Goal: Information Seeking & Learning: Learn about a topic

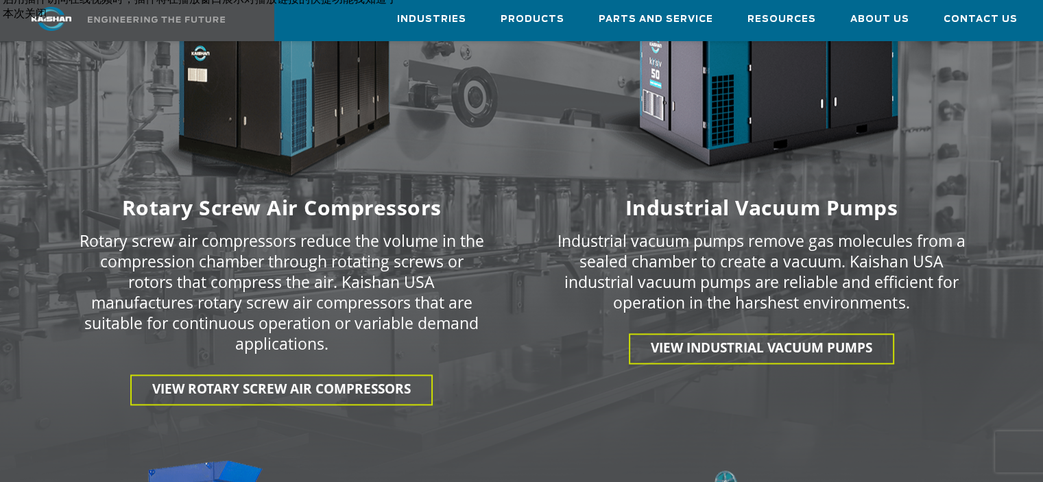
scroll to position [1988, 0]
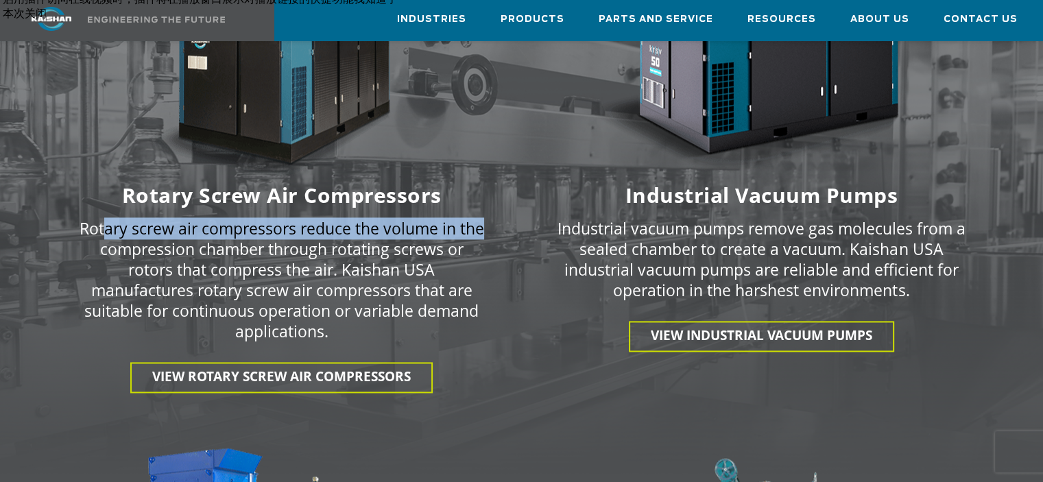
drag, startPoint x: 102, startPoint y: 207, endPoint x: 483, endPoint y: 203, distance: 380.5
click at [483, 218] on p "Rotary screw air compressors reduce the volume in the compression chamber throu…" at bounding box center [281, 279] width 409 height 123
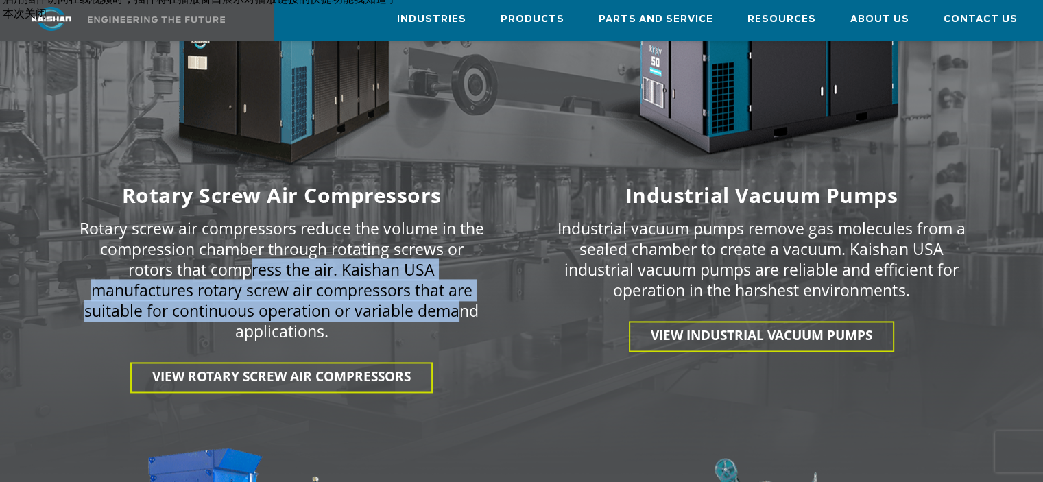
drag, startPoint x: 252, startPoint y: 245, endPoint x: 461, endPoint y: 285, distance: 212.2
click at [461, 285] on p "Rotary screw air compressors reduce the volume in the compression chamber throu…" at bounding box center [281, 279] width 409 height 123
click at [316, 293] on p "Rotary screw air compressors reduce the volume in the compression chamber throu…" at bounding box center [281, 279] width 409 height 123
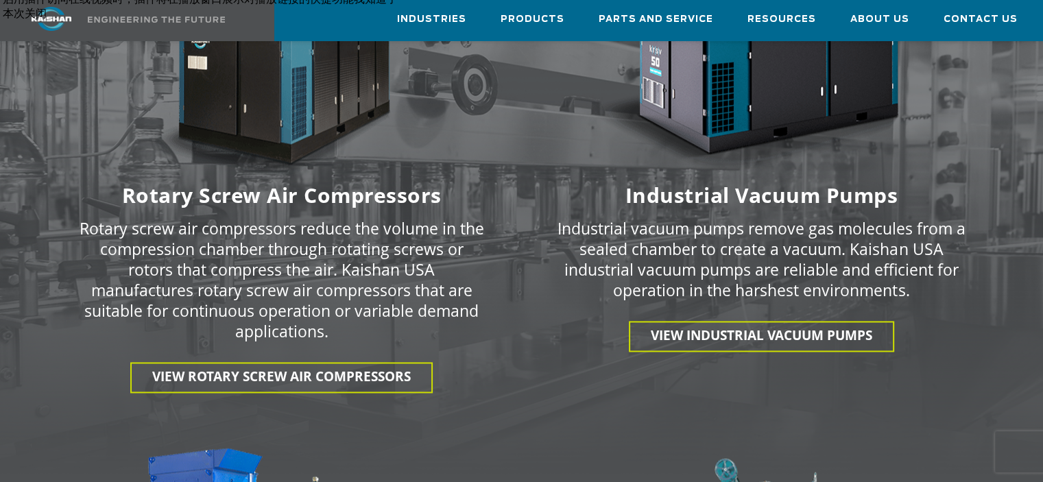
click at [431, 267] on p "Rotary screw air compressors reduce the volume in the compression chamber throu…" at bounding box center [281, 279] width 409 height 123
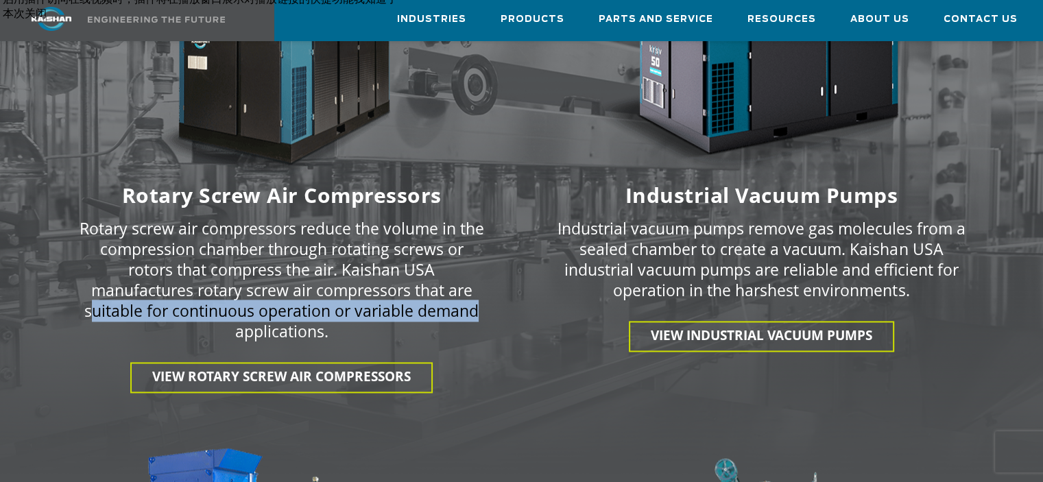
drag, startPoint x: 96, startPoint y: 295, endPoint x: 494, endPoint y: 295, distance: 397.6
click at [494, 295] on div "Rotary screw air compressors reduce the volume in the compression chamber throu…" at bounding box center [282, 285] width 480 height 154
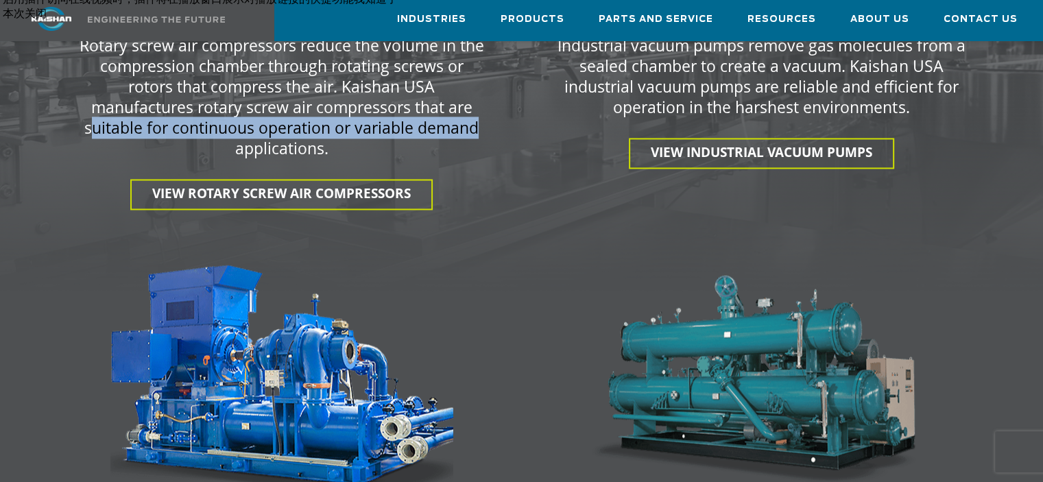
scroll to position [2262, 0]
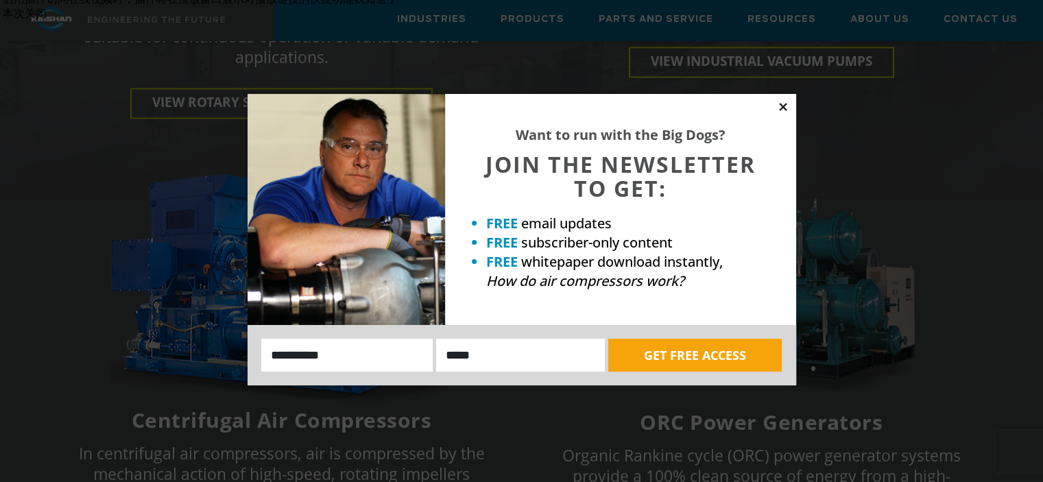
click at [784, 104] on icon at bounding box center [783, 107] width 8 height 8
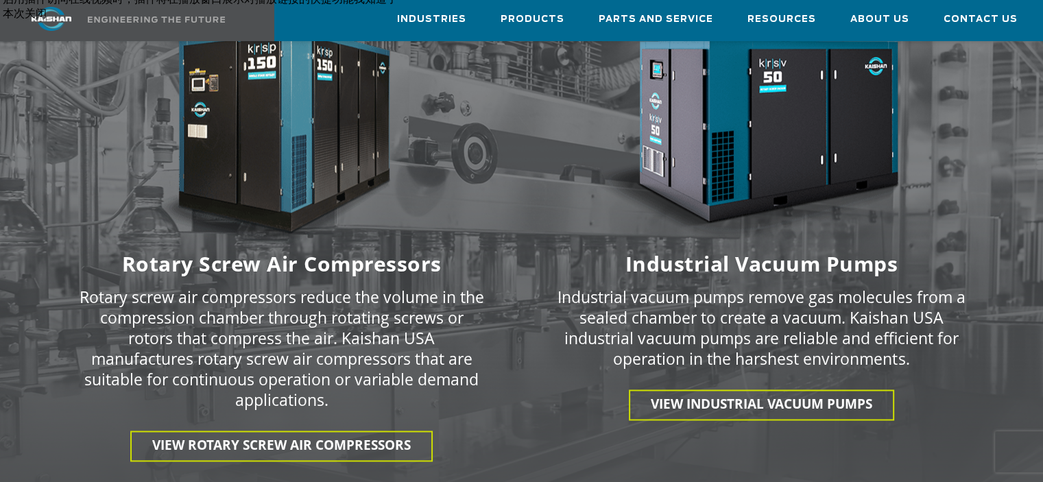
scroll to position [1645, 0]
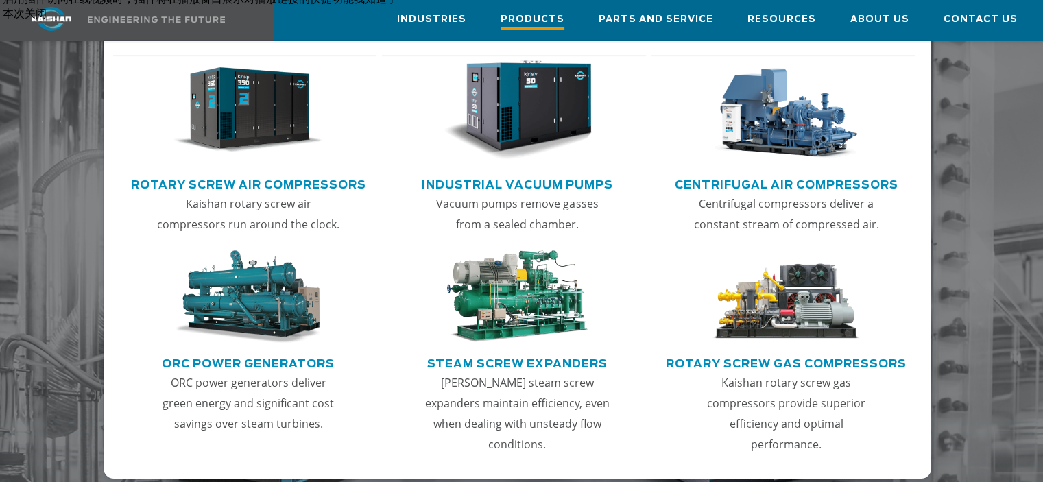
click at [540, 14] on span "Products" at bounding box center [532, 21] width 64 height 19
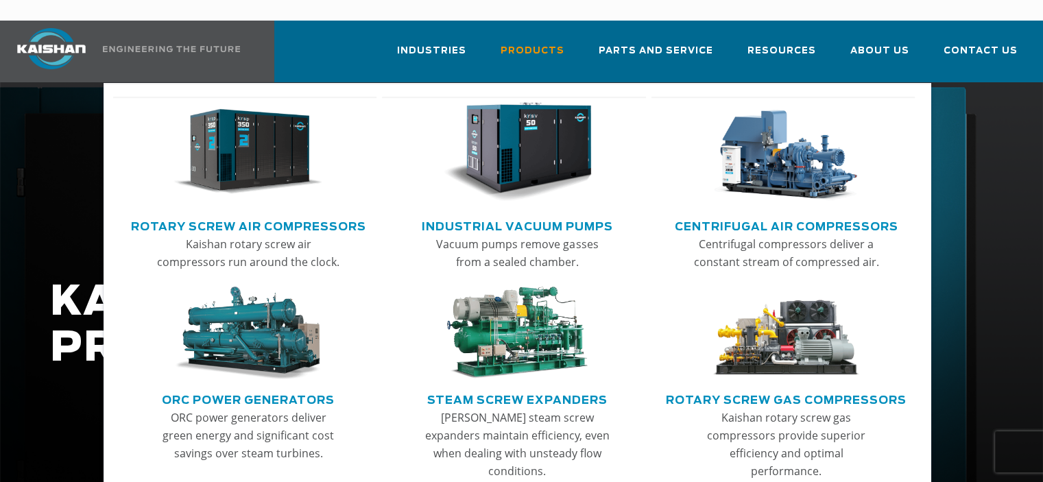
click at [252, 127] on img "Main menu" at bounding box center [247, 152] width 149 height 100
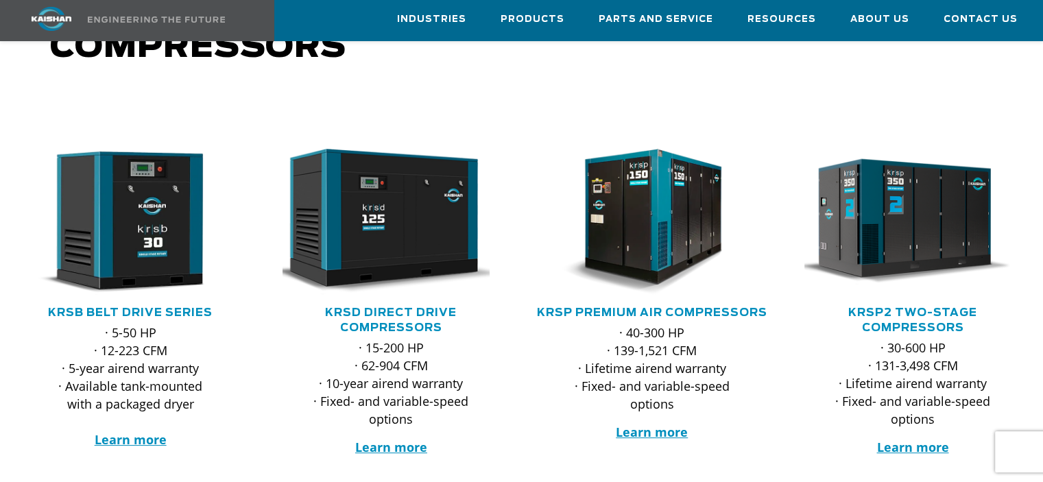
scroll to position [137, 0]
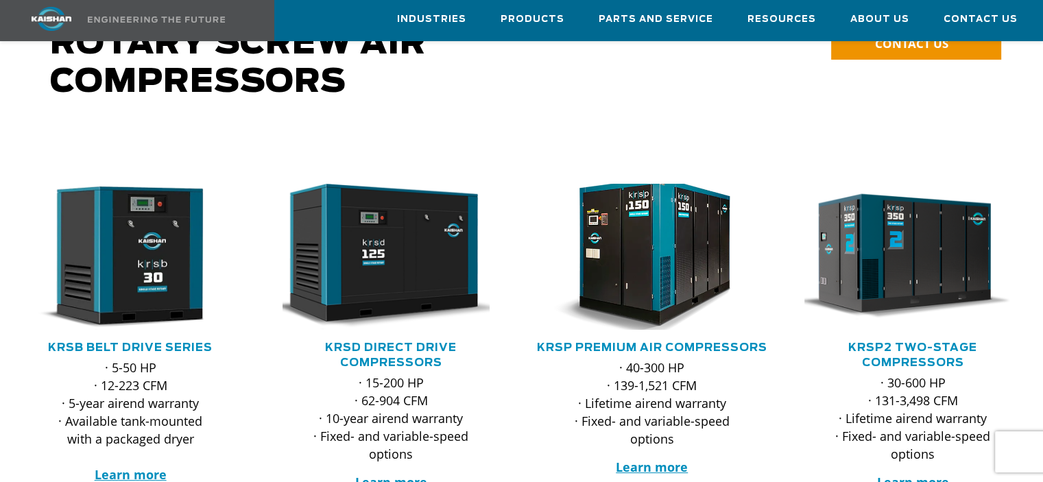
click at [614, 273] on img at bounding box center [641, 256] width 239 height 161
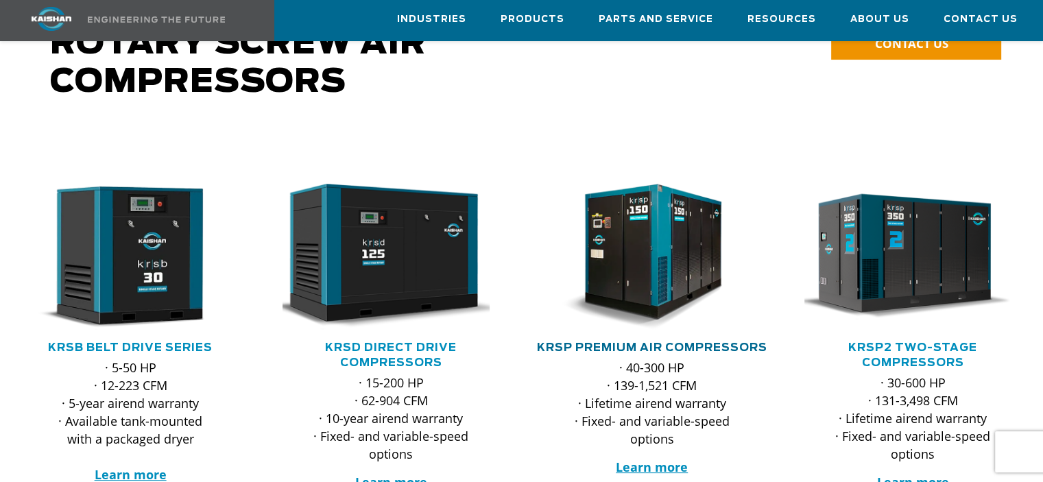
click at [623, 342] on link "KRSP Premium Air Compressors" at bounding box center [652, 347] width 230 height 11
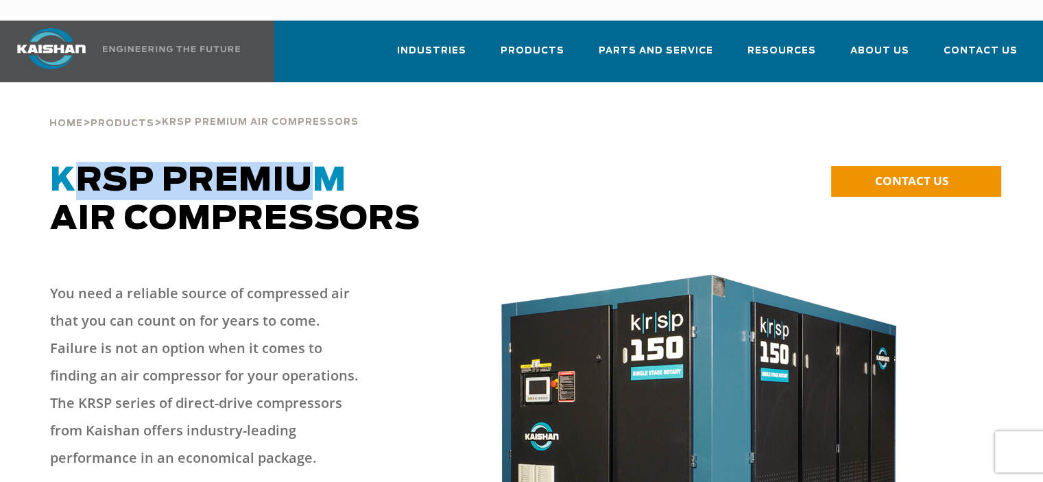
drag, startPoint x: 71, startPoint y: 158, endPoint x: 322, endPoint y: 161, distance: 250.2
click at [322, 165] on span "KRSP Premium" at bounding box center [198, 181] width 296 height 33
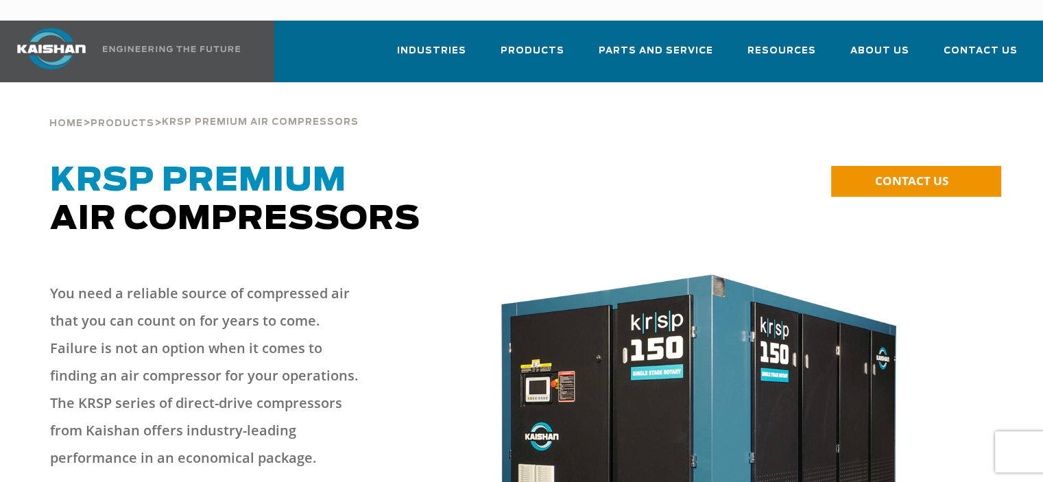
click at [219, 219] on div "KRSP Premium Air Compressors" at bounding box center [402, 214] width 720 height 104
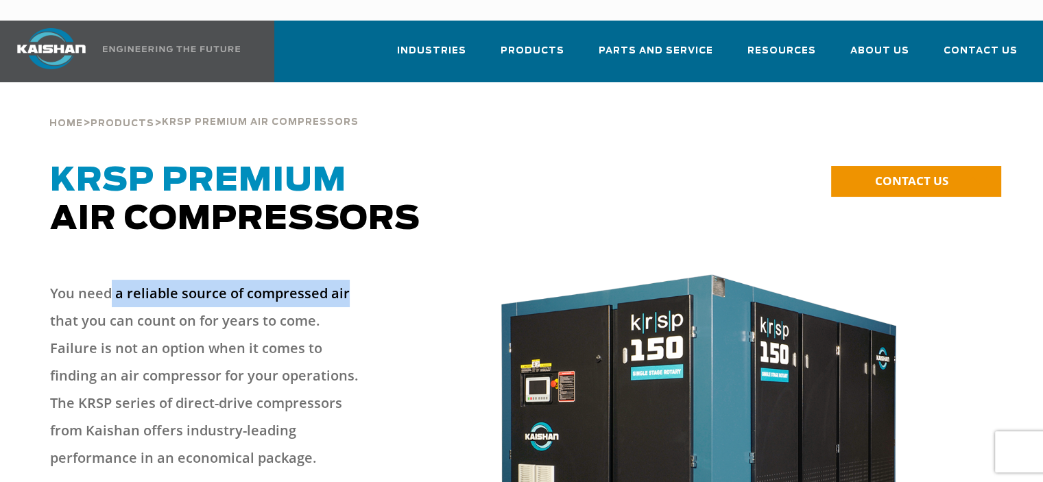
drag, startPoint x: 108, startPoint y: 272, endPoint x: 343, endPoint y: 267, distance: 234.5
click at [343, 280] on p "You need a reliable source of compressed air that you can count on for years to…" at bounding box center [210, 376] width 321 height 192
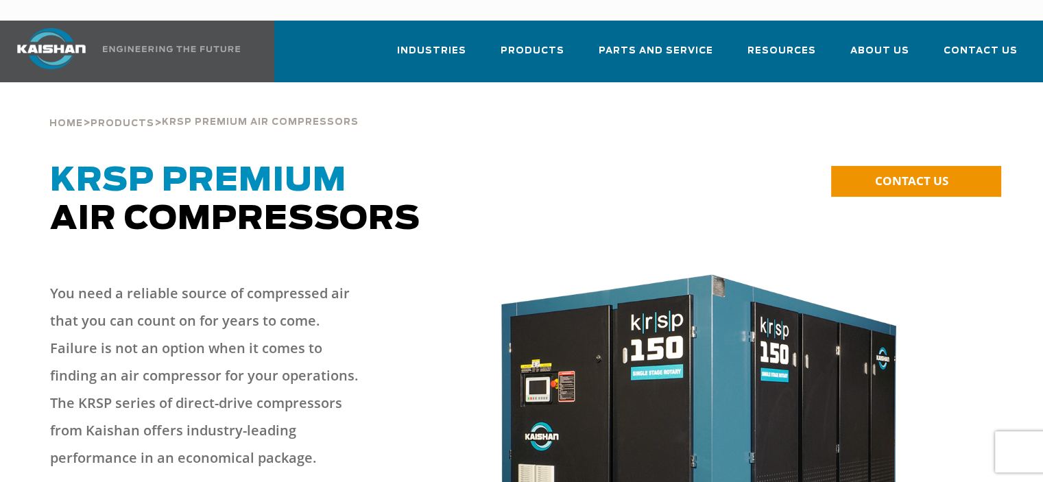
click at [219, 302] on p "You need a reliable source of compressed air that you can count on for years to…" at bounding box center [210, 376] width 321 height 192
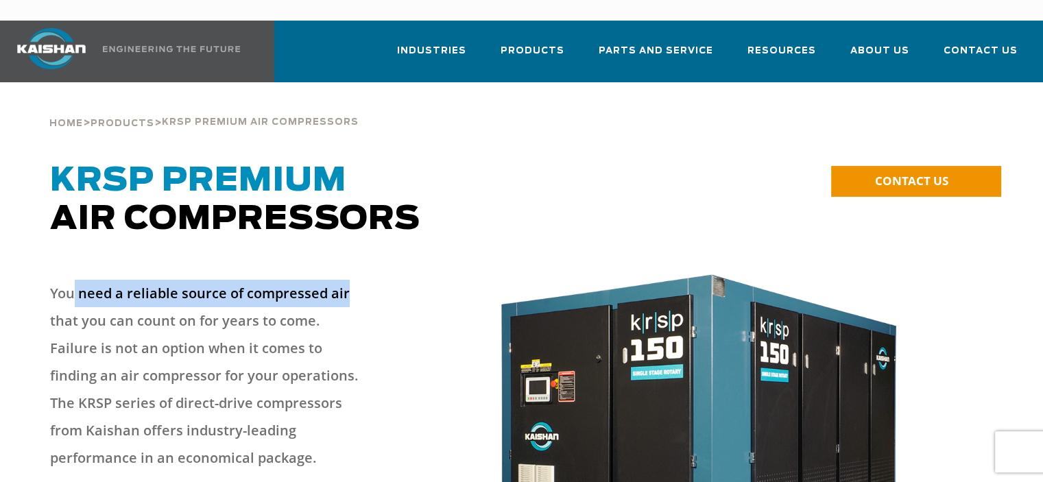
drag, startPoint x: 71, startPoint y: 274, endPoint x: 343, endPoint y: 274, distance: 271.5
click at [343, 280] on p "You need a reliable source of compressed air that you can count on for years to…" at bounding box center [210, 376] width 321 height 192
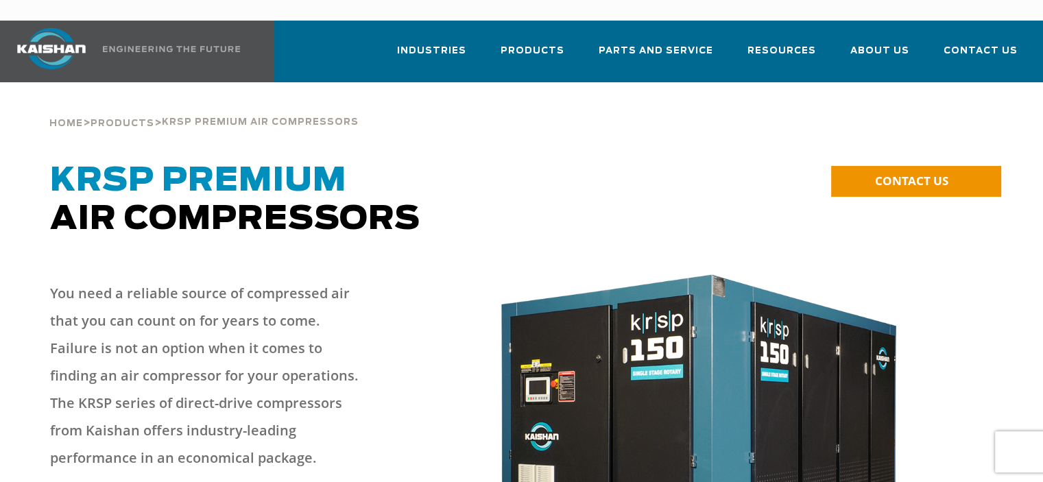
click at [129, 307] on p "You need a reliable source of compressed air that you can count on for years to…" at bounding box center [210, 376] width 321 height 192
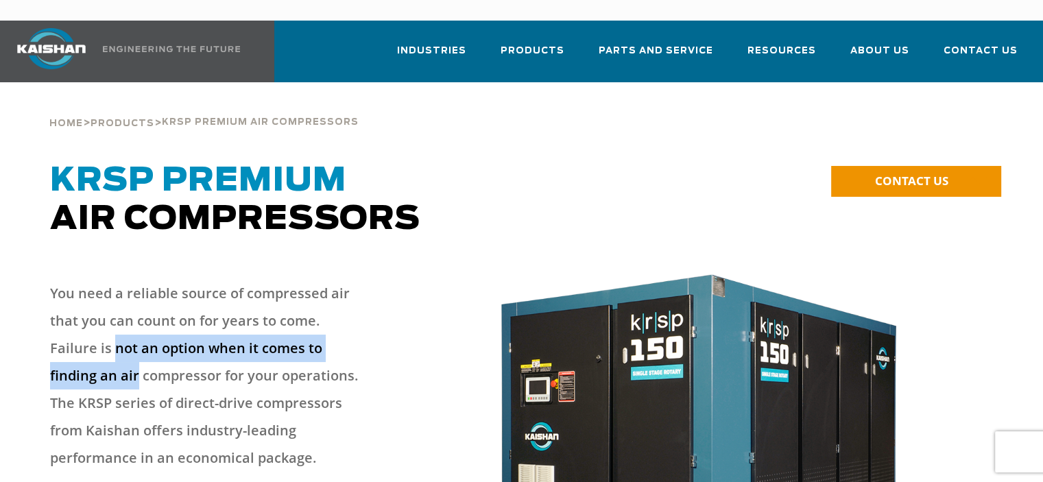
drag, startPoint x: 66, startPoint y: 317, endPoint x: 362, endPoint y: 320, distance: 296.2
click at [362, 320] on p "You need a reliable source of compressed air that you can count on for years to…" at bounding box center [210, 376] width 321 height 192
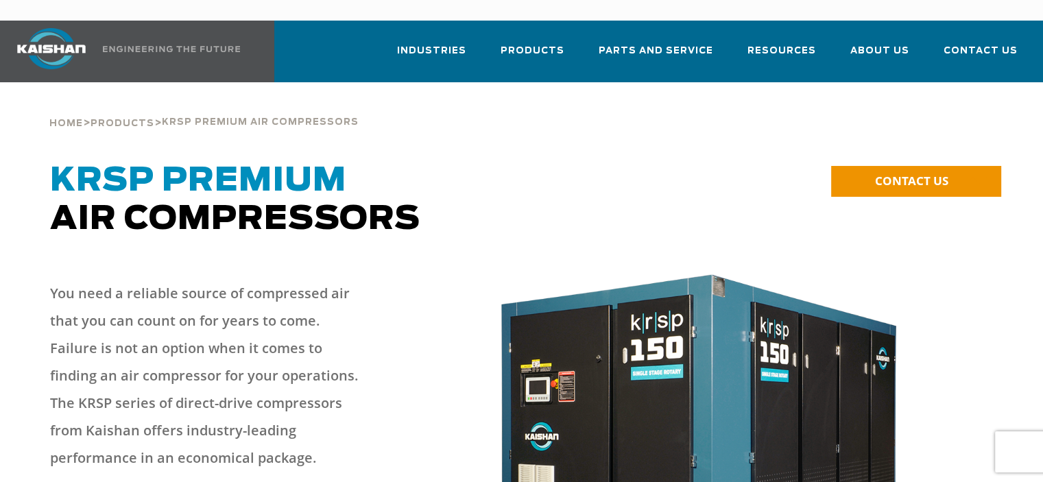
click at [241, 356] on p "You need a reliable source of compressed air that you can count on for years to…" at bounding box center [210, 376] width 321 height 192
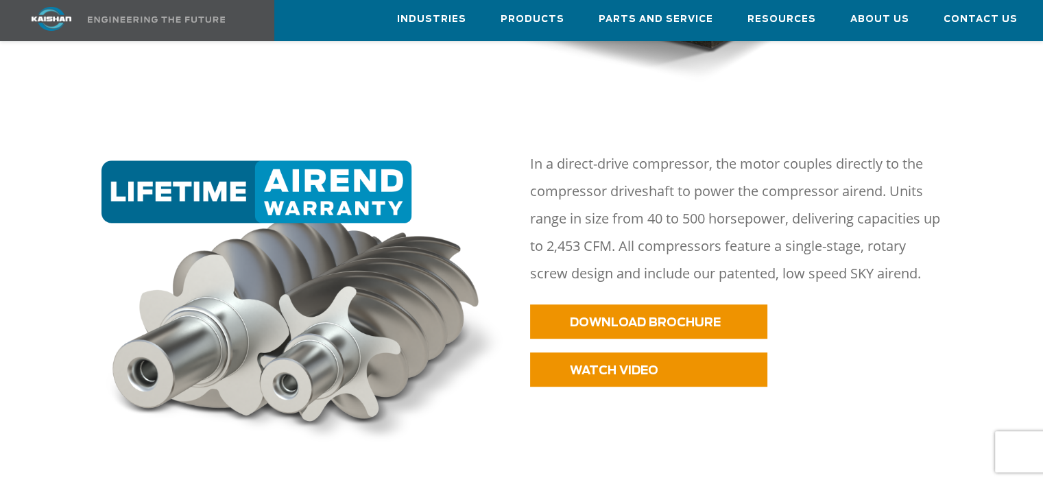
scroll to position [617, 0]
